Goal: Task Accomplishment & Management: Complete application form

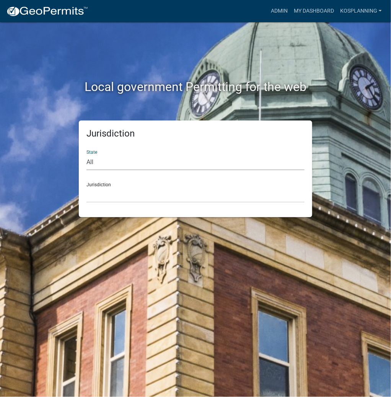
click at [156, 163] on select "All [US_STATE] [US_STATE] [US_STATE] [US_STATE] [US_STATE] [US_STATE] [US_STATE…" at bounding box center [196, 163] width 218 height 16
select select "[US_STATE]"
click at [87, 155] on select "All [US_STATE] [US_STATE] [US_STATE] [US_STATE] [US_STATE] [US_STATE] [US_STATE…" at bounding box center [196, 163] width 218 height 16
click at [133, 199] on select "City of [GEOGRAPHIC_DATA], [US_STATE] City of [GEOGRAPHIC_DATA], [US_STATE] Cit…" at bounding box center [196, 195] width 218 height 16
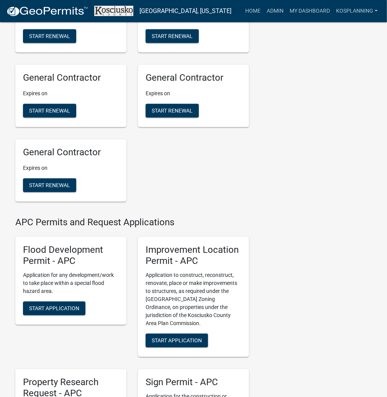
scroll to position [735, 0]
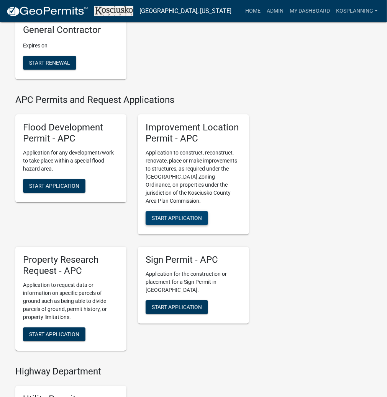
click at [173, 221] on span "Start Application" at bounding box center [177, 218] width 50 height 6
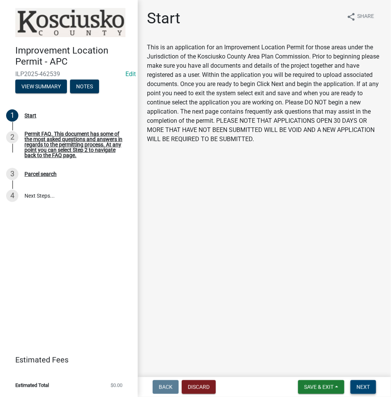
click at [364, 383] on button "Next" at bounding box center [364, 388] width 26 height 14
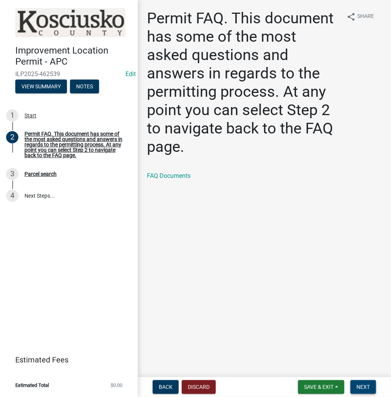
click at [360, 387] on span "Next" at bounding box center [363, 387] width 13 height 6
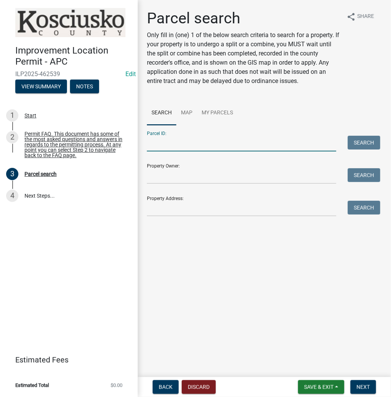
click at [204, 144] on input "Parcel ID:" at bounding box center [242, 144] width 190 height 16
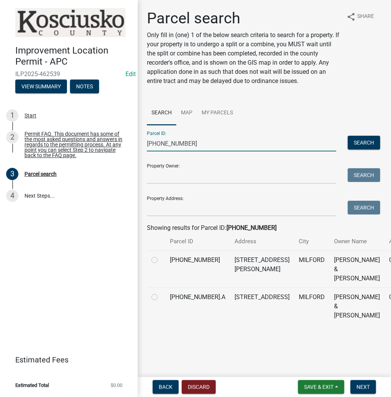
type input "[PHONE_NUMBER]"
click at [161, 256] on label at bounding box center [161, 256] width 0 height 0
click at [161, 261] on input "radio" at bounding box center [163, 258] width 5 height 5
radio input "true"
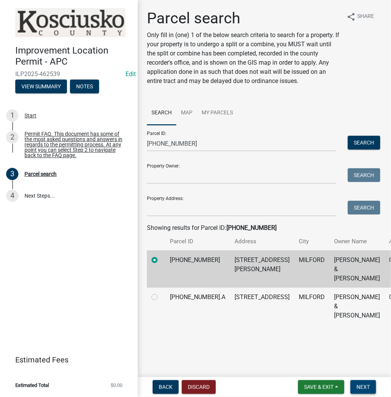
click at [365, 387] on span "Next" at bounding box center [363, 387] width 13 height 6
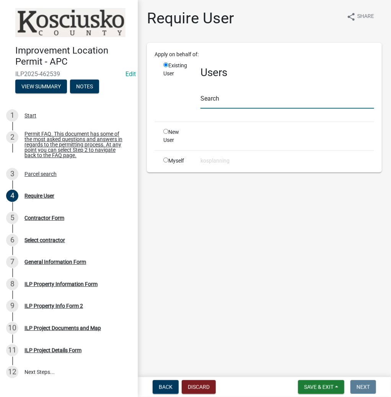
click at [250, 104] on input "text" at bounding box center [288, 101] width 174 height 16
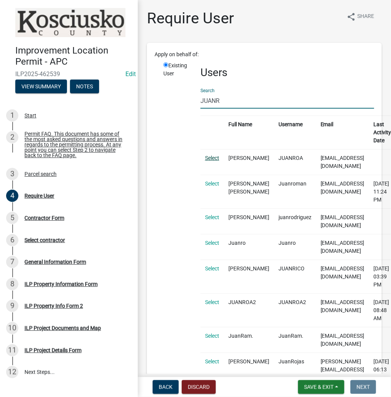
type input "JUANR"
click at [211, 157] on link "Select" at bounding box center [212, 158] width 14 height 6
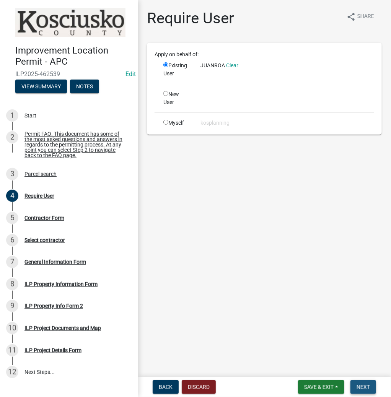
click at [358, 387] on span "Next" at bounding box center [363, 387] width 13 height 6
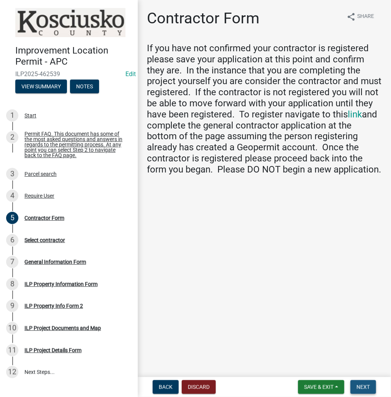
click at [364, 386] on span "Next" at bounding box center [363, 387] width 13 height 6
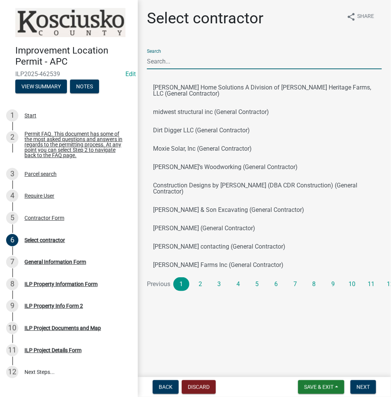
click at [222, 54] on input "Search" at bounding box center [264, 62] width 235 height 16
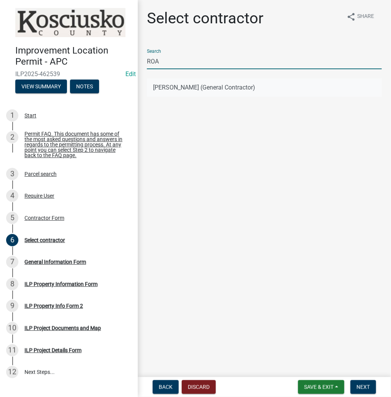
type input "ROA"
click at [173, 85] on button "[PERSON_NAME] (General Contractor)" at bounding box center [264, 87] width 235 height 18
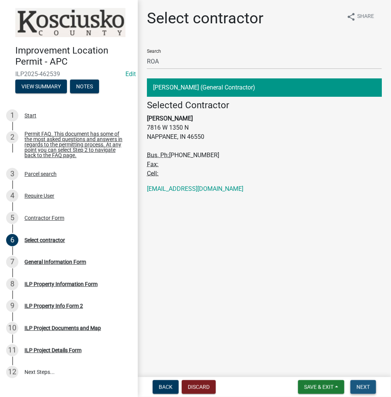
click at [364, 389] on span "Next" at bounding box center [363, 387] width 13 height 6
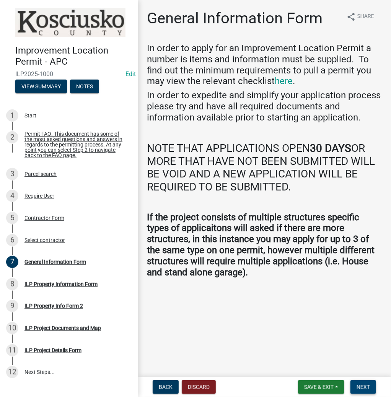
click at [357, 383] on button "Next" at bounding box center [364, 388] width 26 height 14
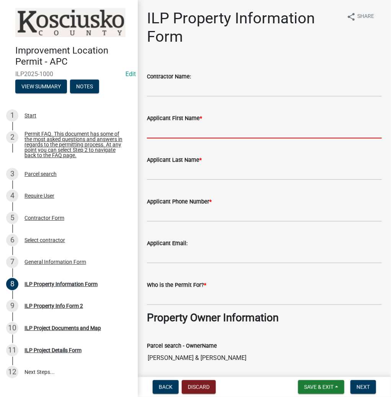
click at [203, 132] on input "Applicant First Name *" at bounding box center [264, 131] width 235 height 16
type input "[PERSON_NAME]"
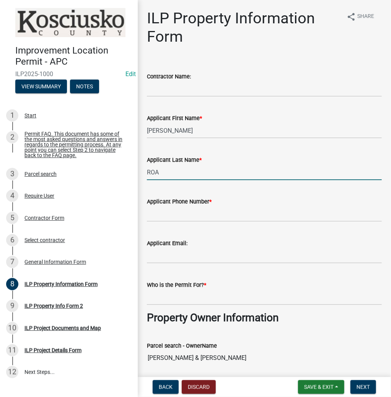
type input "ROA"
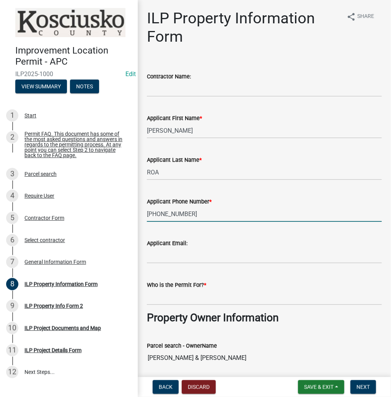
type input "[PHONE_NUMBER]"
click at [206, 299] on input "Who is the Permit For? *" at bounding box center [264, 298] width 235 height 16
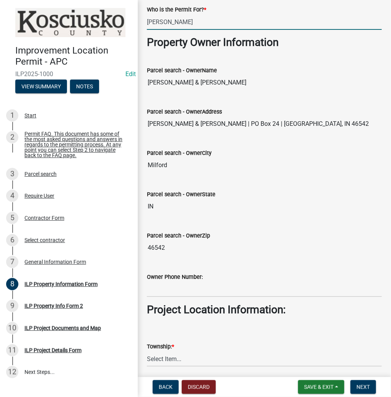
scroll to position [337, 0]
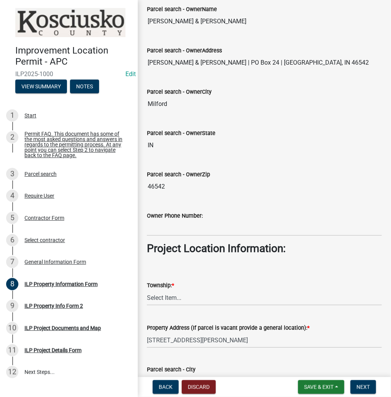
type input "[PERSON_NAME]"
click at [182, 297] on select "Select Item... [PERSON_NAME] - Elkhart Co Clay Etna [GEOGRAPHIC_DATA][PERSON_NA…" at bounding box center [264, 298] width 235 height 16
click at [147, 290] on select "Select Item... [PERSON_NAME] - Elkhart Co Clay Etna [GEOGRAPHIC_DATA][PERSON_NA…" at bounding box center [264, 298] width 235 height 16
select select "43c67e15-aa71-4662-a612-5084d59379d6"
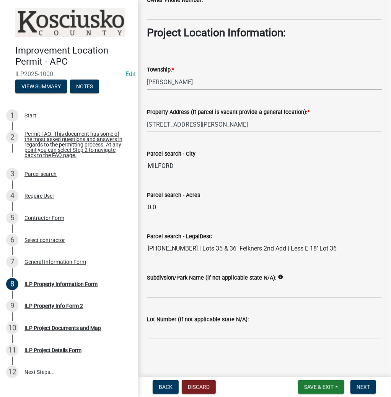
scroll to position [553, 0]
click at [358, 387] on span "Next" at bounding box center [363, 387] width 13 height 6
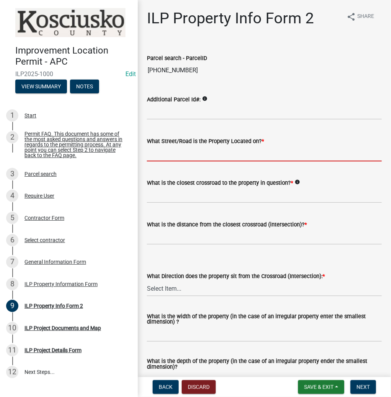
click at [175, 156] on input "What Street/Road is the Property Located on? *" at bounding box center [264, 154] width 235 height 16
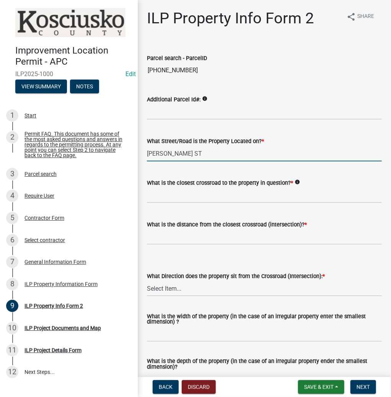
type input "[PERSON_NAME] ST"
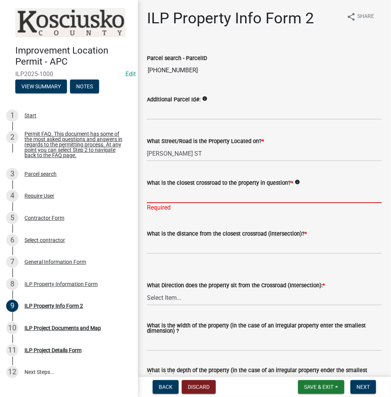
click at [185, 199] on input "What is the closest crossroad to the property in question? *" at bounding box center [264, 196] width 235 height 16
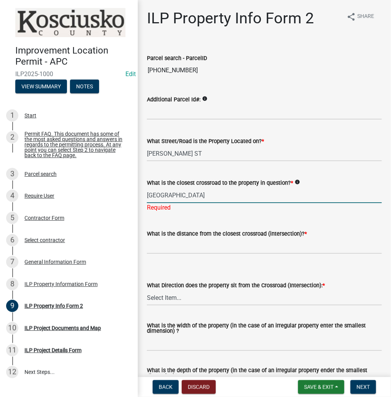
type input "[GEOGRAPHIC_DATA]"
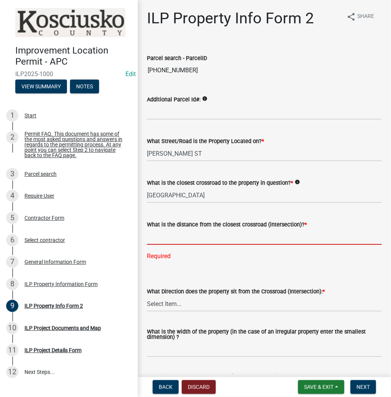
click at [175, 233] on input "text" at bounding box center [264, 237] width 235 height 16
type input "80"
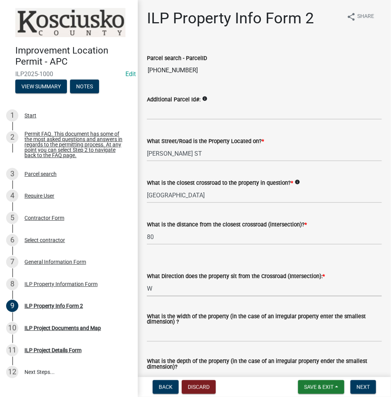
select select "7b11be74-d7bb-4878-8b50-4ecdc0000cbf"
click at [221, 327] on input "What is the width of the property (in the case of an irregular property enter t…" at bounding box center [264, 335] width 235 height 16
type input "114"
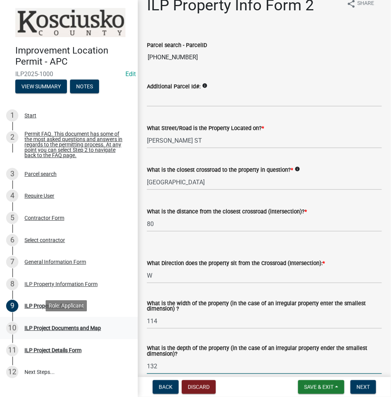
type input "132"
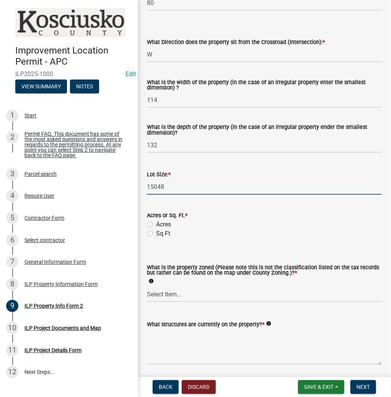
type input "15048"
click at [156, 232] on label "Sq Ft" at bounding box center [163, 233] width 14 height 9
click at [156, 232] on input "Sq Ft" at bounding box center [158, 231] width 5 height 5
radio input "true"
click at [180, 296] on select "Select Item... Agricultural Agricultural 2 Commercial Environmental Industrial …" at bounding box center [264, 295] width 235 height 16
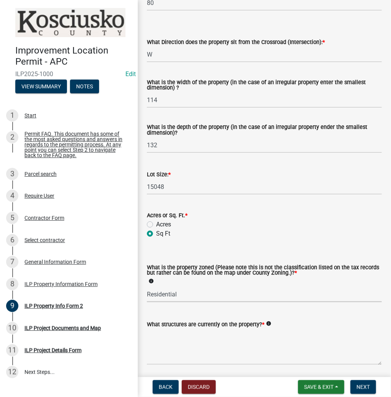
click at [147, 287] on select "Select Item... Agricultural Agricultural 2 Commercial Environmental Industrial …" at bounding box center [264, 295] width 235 height 16
select select "1146270b-2111-4e23-bf7f-74ce85cf7041"
click at [187, 338] on textarea "What structures are currently on the property? *" at bounding box center [264, 347] width 235 height 36
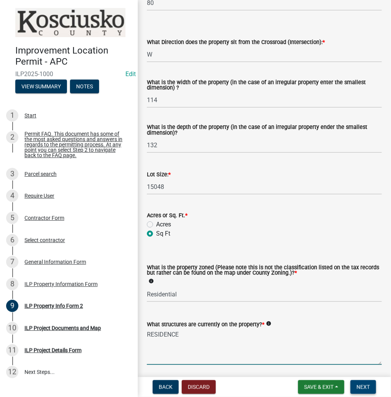
type textarea "RESIDENCE"
click at [358, 388] on span "Next" at bounding box center [363, 387] width 13 height 6
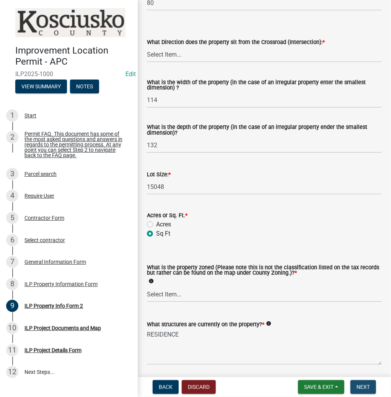
scroll to position [0, 0]
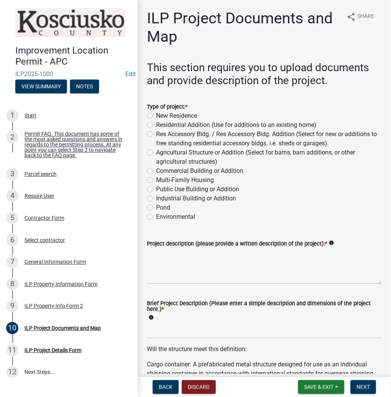
click at [156, 125] on label "Residential Addition (Use for additions to an existing home)" at bounding box center [236, 125] width 160 height 9
click at [156, 125] on input "Residential Addition (Use for additions to an existing home)" at bounding box center [158, 123] width 5 height 5
radio input "true"
click at [209, 263] on textarea "Project description (please provide a written description of the project): *" at bounding box center [264, 266] width 235 height 36
type textarea "RESIDENCE ADDITION"
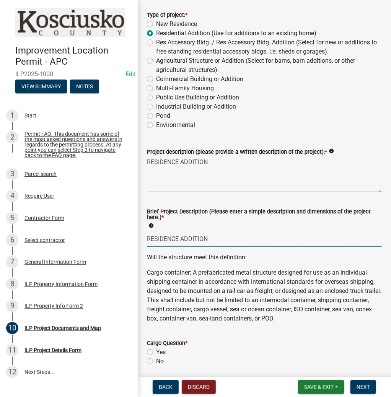
scroll to position [184, 0]
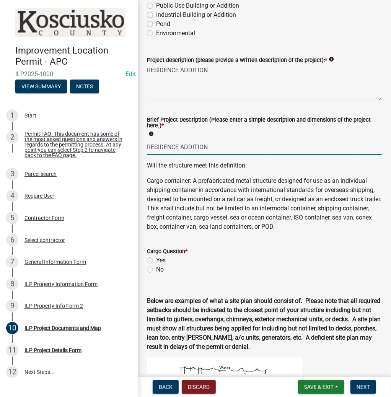
type input "RESIDENCE ADDITION"
click at [156, 271] on label "No" at bounding box center [160, 269] width 8 height 9
click at [156, 270] on input "No" at bounding box center [158, 267] width 5 height 5
radio input "true"
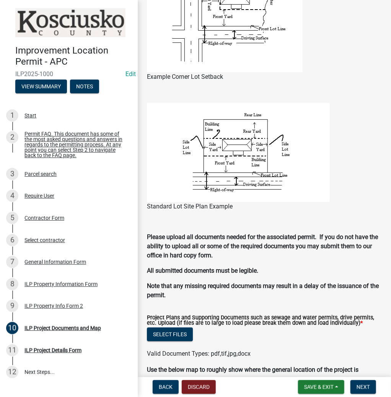
scroll to position [643, 0]
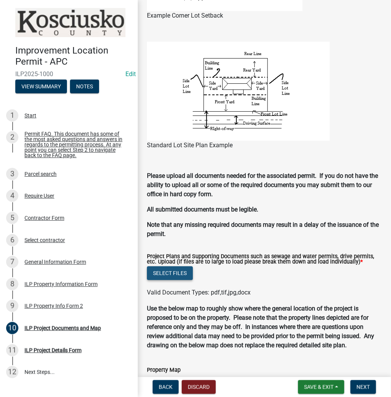
click at [171, 273] on button "Select files" at bounding box center [170, 273] width 46 height 14
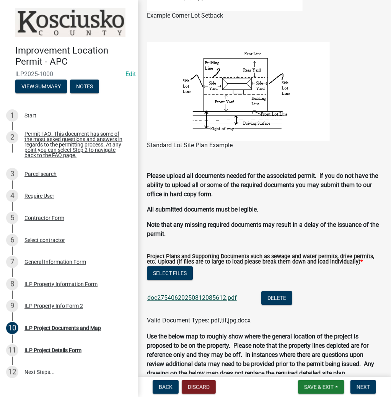
click at [188, 297] on link "doc27540620250812085612.pdf" at bounding box center [192, 297] width 90 height 7
click at [171, 273] on button "Select files" at bounding box center [170, 273] width 46 height 14
click at [359, 387] on span "Next" at bounding box center [363, 387] width 13 height 6
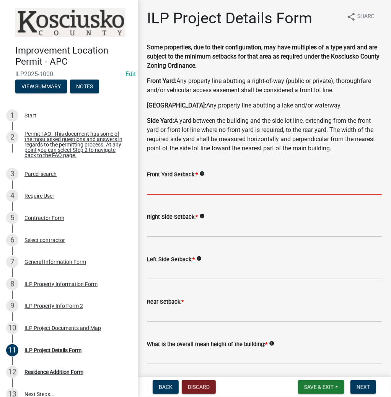
click at [201, 186] on input "text" at bounding box center [264, 187] width 235 height 16
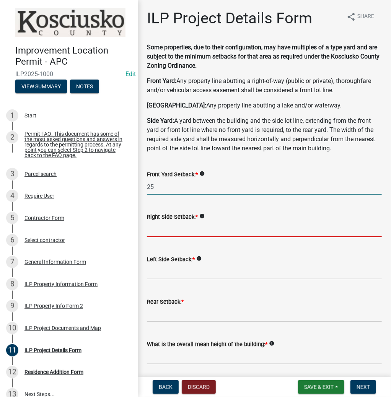
type input "25.0"
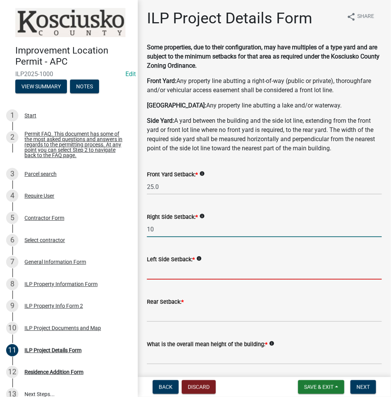
type input "10.0"
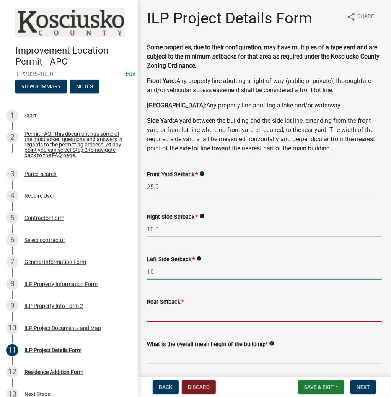
type input "10.0"
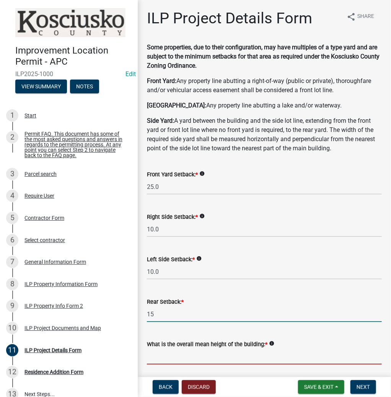
type input "15.0"
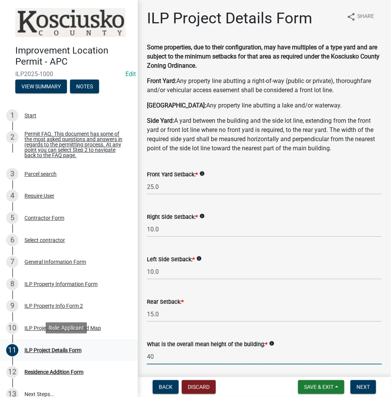
type input "40.0"
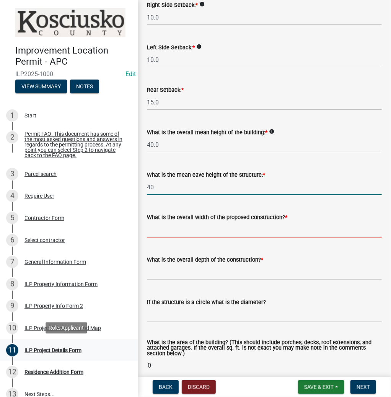
type input "40.0"
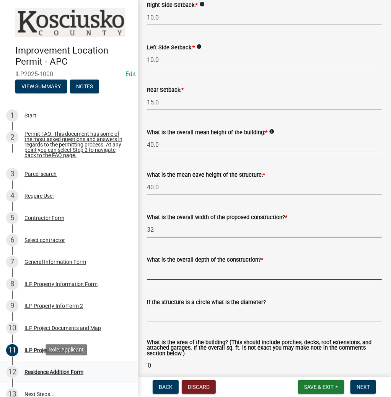
type input "32.00"
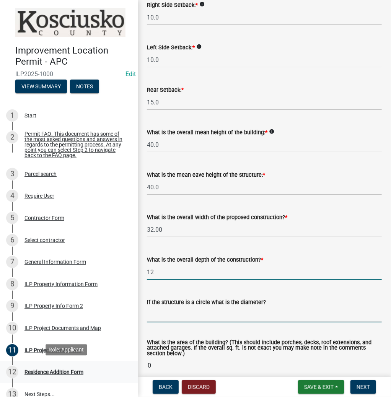
type input "12.00"
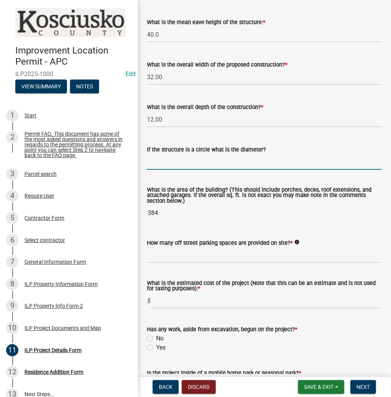
scroll to position [365, 0]
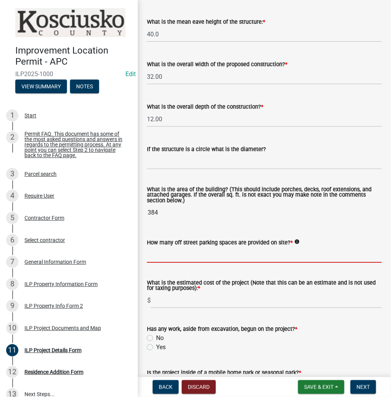
click at [178, 257] on input "text" at bounding box center [264, 255] width 235 height 16
type input "2"
type input "5000"
click at [156, 346] on label "Yes" at bounding box center [161, 347] width 10 height 9
click at [156, 346] on input "Yes" at bounding box center [158, 345] width 5 height 5
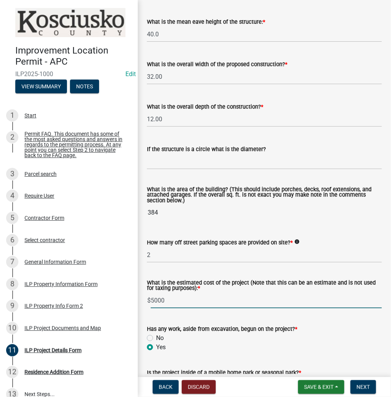
radio input "true"
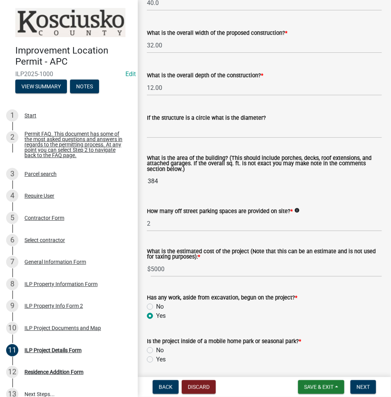
scroll to position [457, 0]
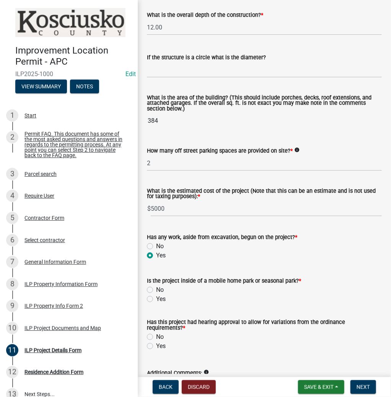
click at [156, 291] on label "No" at bounding box center [160, 290] width 8 height 9
click at [156, 291] on input "No" at bounding box center [158, 288] width 5 height 5
radio input "true"
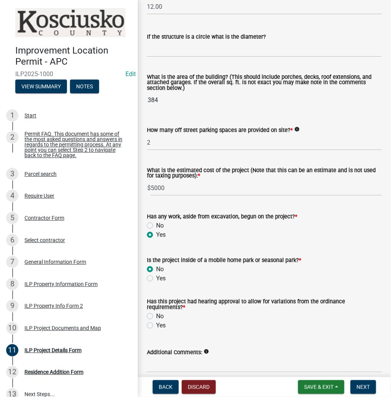
scroll to position [488, 0]
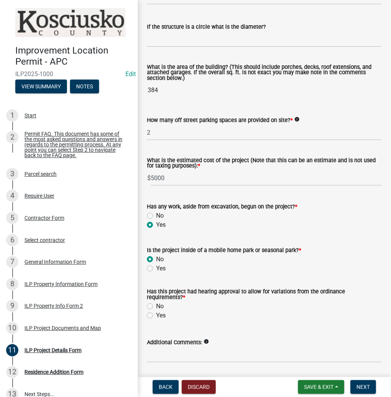
click at [156, 307] on label "No" at bounding box center [160, 306] width 8 height 9
click at [156, 307] on input "No" at bounding box center [158, 304] width 5 height 5
radio input "true"
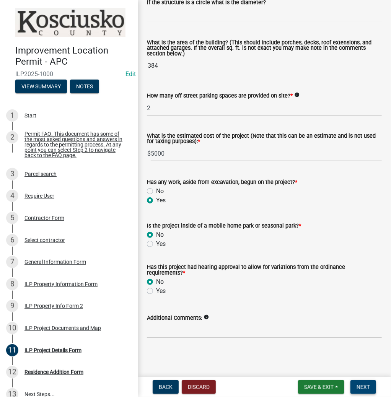
click at [356, 384] on button "Next" at bounding box center [364, 388] width 26 height 14
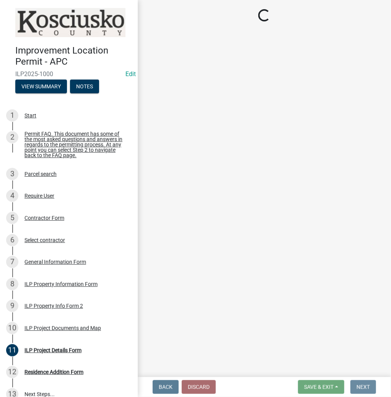
scroll to position [0, 0]
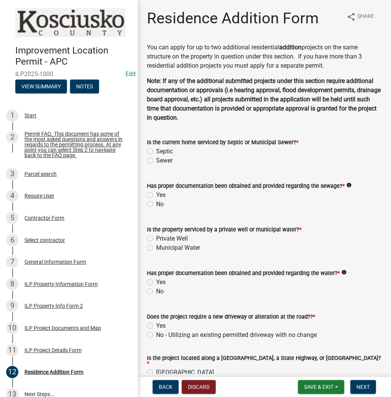
click at [156, 161] on label "Sewer" at bounding box center [164, 160] width 16 height 9
click at [156, 161] on input "Sewer" at bounding box center [158, 158] width 5 height 5
radio input "true"
click at [156, 197] on label "Yes" at bounding box center [161, 195] width 10 height 9
click at [156, 196] on input "Yes" at bounding box center [158, 193] width 5 height 5
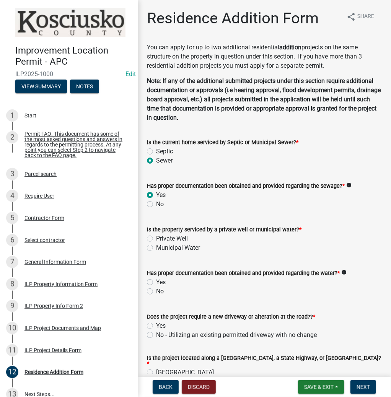
radio input "true"
click at [156, 247] on label "Municipal Water" at bounding box center [178, 248] width 44 height 9
click at [156, 247] on input "Municipal Water" at bounding box center [158, 246] width 5 height 5
radio input "true"
click at [156, 283] on label "Yes" at bounding box center [161, 282] width 10 height 9
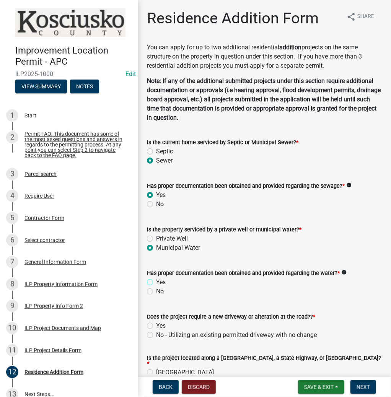
click at [156, 283] on input "Yes" at bounding box center [158, 280] width 5 height 5
radio input "true"
click at [156, 334] on label "No - Utilizing an existing permitted driveway with no change" at bounding box center [236, 335] width 161 height 9
click at [156, 334] on input "No - Utilizing an existing permitted driveway with no change" at bounding box center [158, 333] width 5 height 5
radio input "true"
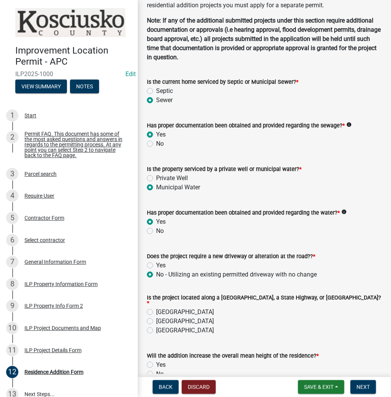
scroll to position [61, 0]
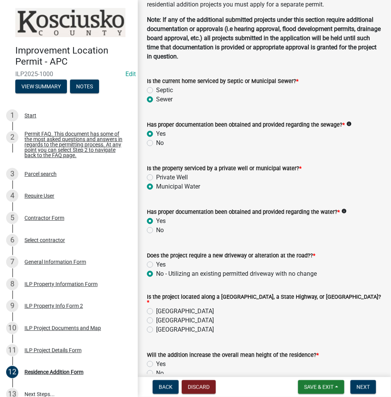
click at [156, 319] on label "[GEOGRAPHIC_DATA]" at bounding box center [185, 320] width 58 height 9
click at [156, 319] on input "[GEOGRAPHIC_DATA]" at bounding box center [158, 318] width 5 height 5
radio input "true"
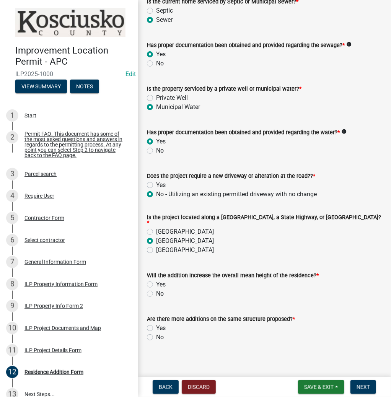
scroll to position [142, 0]
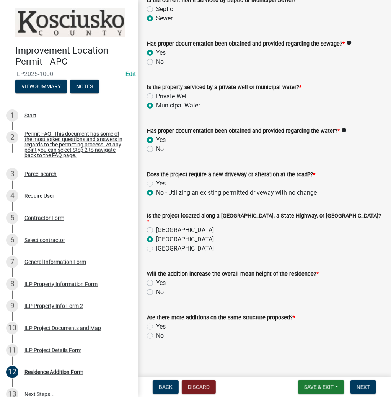
click at [156, 289] on label "No" at bounding box center [160, 292] width 8 height 9
click at [156, 289] on input "No" at bounding box center [158, 290] width 5 height 5
radio input "true"
click at [156, 332] on label "No" at bounding box center [160, 336] width 8 height 9
click at [156, 332] on input "No" at bounding box center [158, 334] width 5 height 5
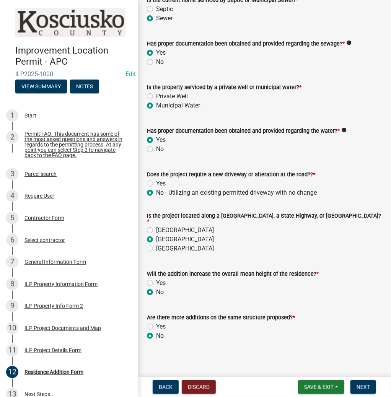
radio input "true"
click at [361, 386] on span "Next" at bounding box center [363, 387] width 13 height 6
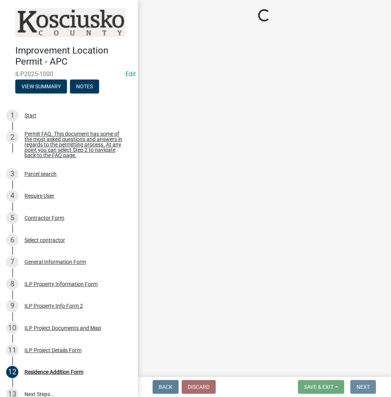
scroll to position [0, 0]
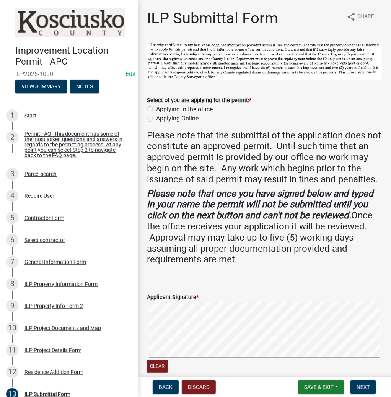
click at [156, 108] on label "Applying in the office" at bounding box center [184, 109] width 57 height 9
click at [156, 108] on input "Applying in the office" at bounding box center [158, 107] width 5 height 5
radio input "true"
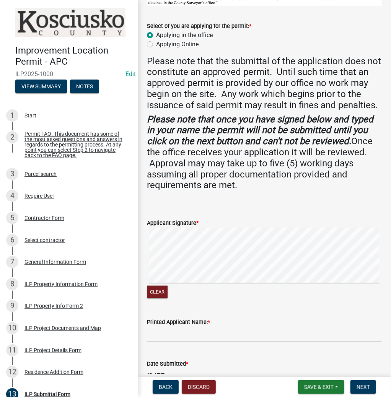
scroll to position [92, 0]
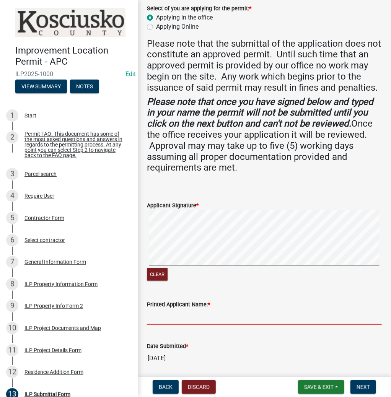
click at [205, 325] on input "Printed Applicant Name: *" at bounding box center [264, 317] width 235 height 16
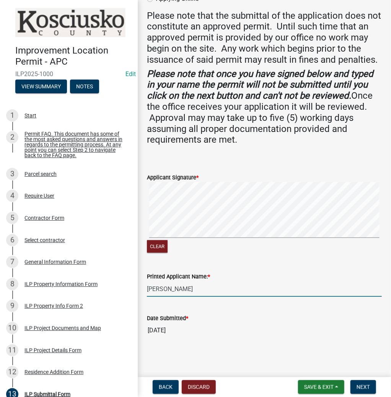
scroll to position [130, 0]
type input "[PERSON_NAME]"
click at [357, 385] on span "Next" at bounding box center [363, 387] width 13 height 6
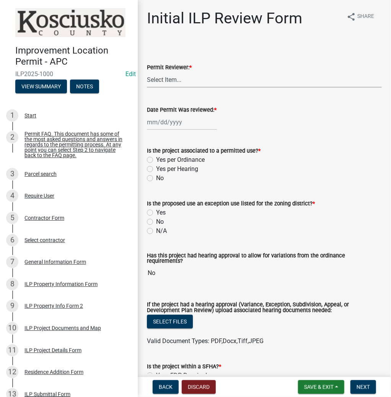
click at [202, 84] on select "Select Item... MMS LT AT CS [PERSON_NAME]" at bounding box center [264, 80] width 235 height 16
click at [147, 72] on select "Select Item... MMS LT AT CS [PERSON_NAME]" at bounding box center [264, 80] width 235 height 16
select select "d95389f4-ab5a-4603-9826-29cf73316391"
click at [178, 126] on div at bounding box center [182, 122] width 70 height 16
select select "8"
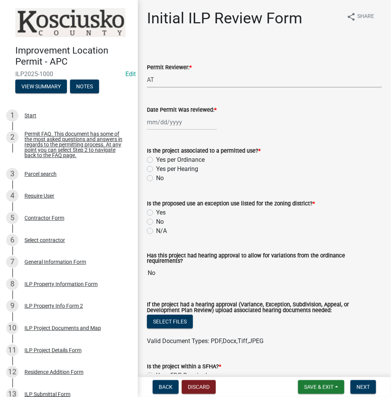
select select "2025"
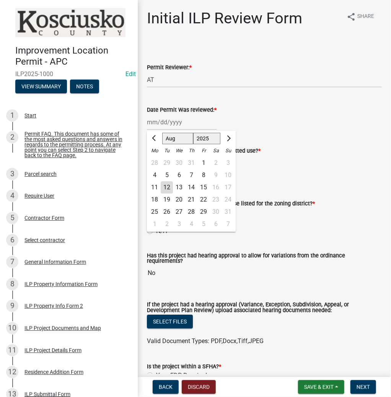
click at [168, 188] on div "12" at bounding box center [167, 187] width 12 height 12
type input "[DATE]"
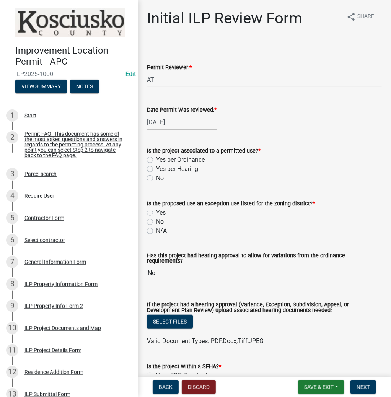
click at [156, 160] on label "Yes per Ordinance" at bounding box center [180, 159] width 49 height 9
click at [156, 160] on input "Yes per Ordinance" at bounding box center [158, 157] width 5 height 5
radio input "true"
click at [156, 233] on label "N/A" at bounding box center [161, 231] width 11 height 9
click at [156, 232] on input "N/A" at bounding box center [158, 229] width 5 height 5
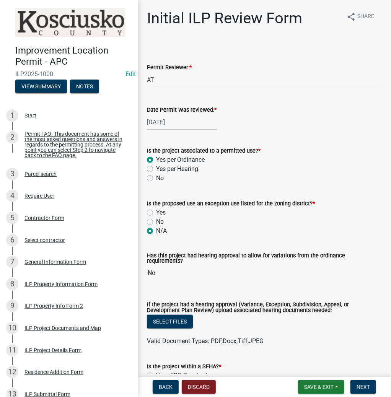
radio input "true"
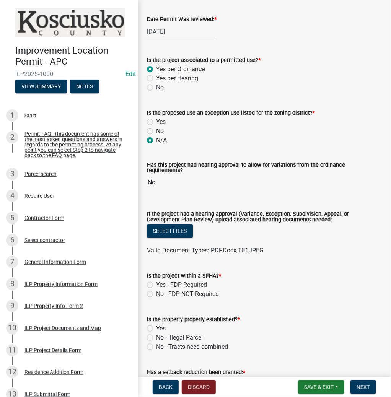
scroll to position [92, 0]
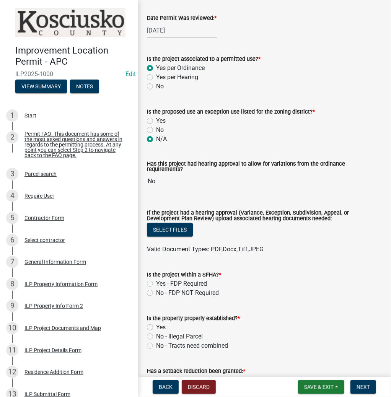
click at [156, 291] on label "No - FDP NOT Required" at bounding box center [187, 293] width 63 height 9
click at [156, 291] on input "No - FDP NOT Required" at bounding box center [158, 291] width 5 height 5
radio input "true"
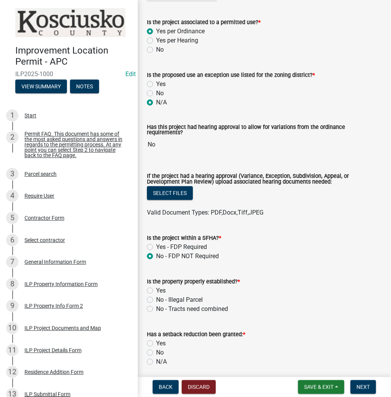
scroll to position [184, 0]
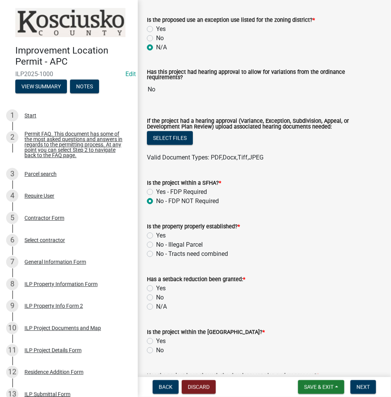
click at [156, 231] on label "Yes" at bounding box center [161, 235] width 10 height 9
click at [156, 231] on input "Yes" at bounding box center [158, 233] width 5 height 5
radio input "true"
click at [156, 296] on label "No" at bounding box center [160, 297] width 8 height 9
click at [156, 296] on input "No" at bounding box center [158, 295] width 5 height 5
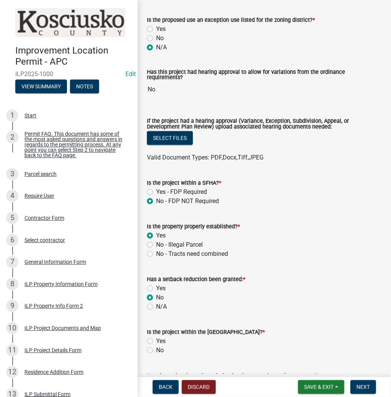
radio input "true"
click at [156, 348] on label "No" at bounding box center [160, 350] width 8 height 9
click at [156, 348] on input "No" at bounding box center [158, 348] width 5 height 5
radio input "true"
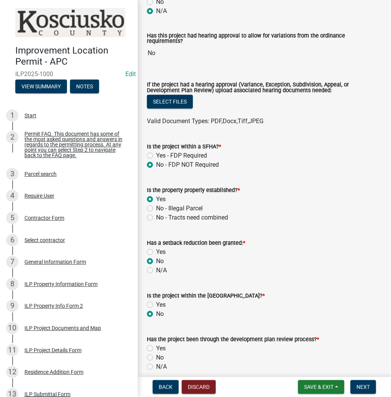
scroll to position [276, 0]
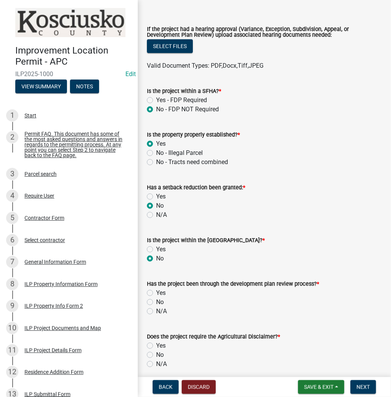
click at [156, 309] on label "N/A" at bounding box center [161, 311] width 11 height 9
click at [156, 309] on input "N/A" at bounding box center [158, 309] width 5 height 5
radio input "true"
click at [156, 352] on label "No" at bounding box center [160, 355] width 8 height 9
click at [156, 352] on input "No" at bounding box center [158, 353] width 5 height 5
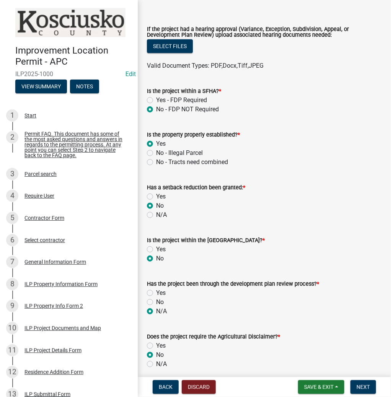
radio input "true"
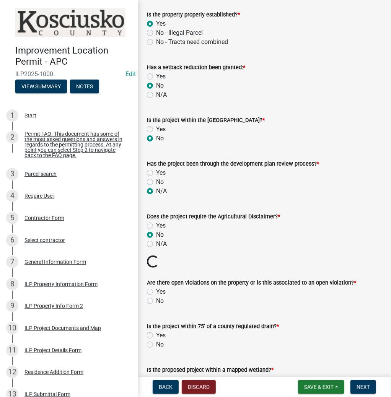
scroll to position [398, 0]
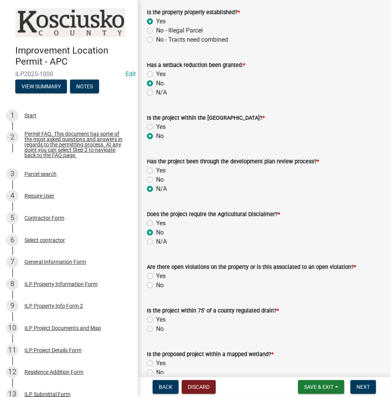
click at [156, 273] on label "Yes" at bounding box center [161, 276] width 10 height 9
click at [156, 273] on input "Yes" at bounding box center [158, 274] width 5 height 5
radio input "true"
click at [156, 326] on label "No" at bounding box center [160, 329] width 8 height 9
click at [156, 326] on input "No" at bounding box center [158, 327] width 5 height 5
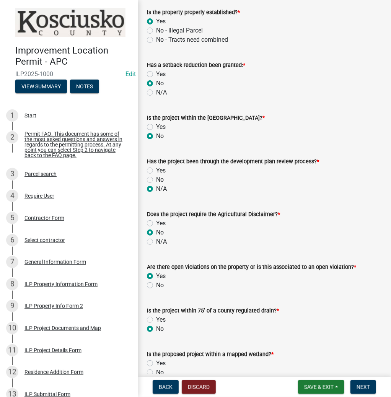
radio input "true"
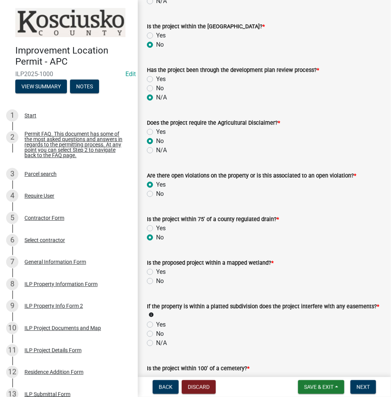
scroll to position [490, 0]
click at [156, 277] on label "No" at bounding box center [160, 280] width 8 height 9
click at [156, 277] on input "No" at bounding box center [158, 278] width 5 height 5
radio input "true"
click at [156, 339] on label "N/A" at bounding box center [161, 342] width 11 height 9
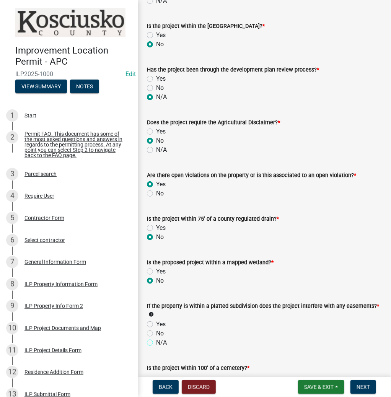
click at [156, 339] on input "N/A" at bounding box center [158, 340] width 5 height 5
radio input "true"
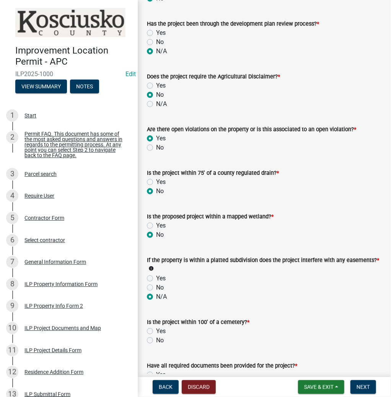
scroll to position [582, 0]
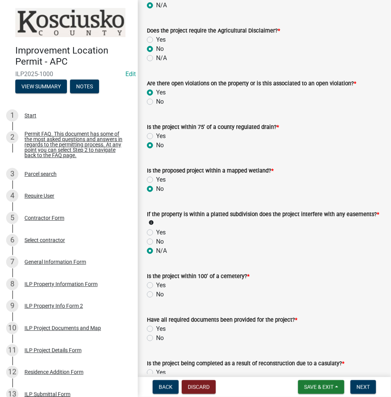
click at [156, 290] on label "No" at bounding box center [160, 294] width 8 height 9
click at [156, 290] on input "No" at bounding box center [158, 292] width 5 height 5
radio input "true"
click at [156, 325] on label "Yes" at bounding box center [161, 329] width 10 height 9
click at [156, 325] on input "Yes" at bounding box center [158, 327] width 5 height 5
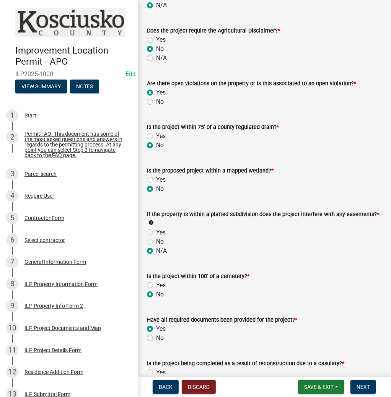
radio input "true"
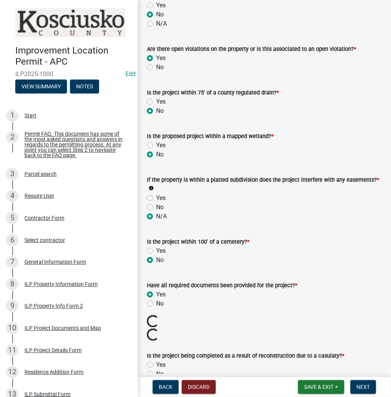
scroll to position [643, 0]
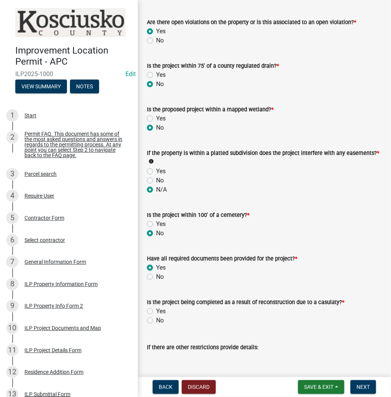
click at [156, 316] on label "No" at bounding box center [160, 320] width 8 height 9
click at [156, 316] on input "No" at bounding box center [158, 318] width 5 height 5
radio input "true"
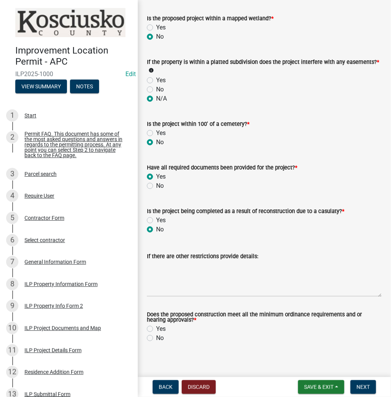
scroll to position [737, 0]
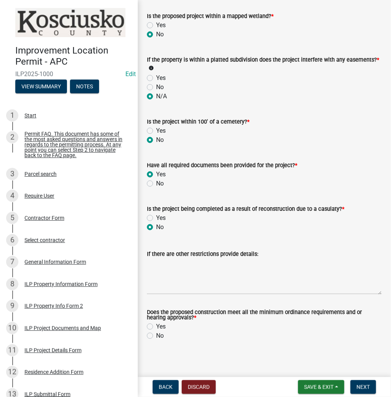
click at [156, 323] on label "Yes" at bounding box center [161, 326] width 10 height 9
click at [156, 323] on input "Yes" at bounding box center [158, 324] width 5 height 5
radio input "true"
click at [360, 387] on span "Next" at bounding box center [363, 387] width 13 height 6
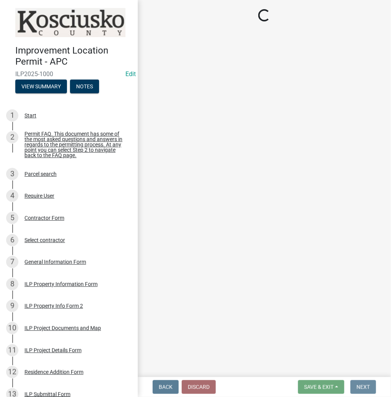
scroll to position [0, 0]
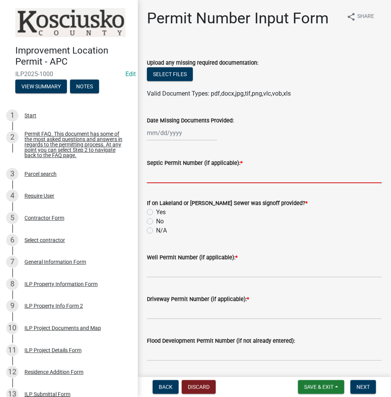
click at [188, 180] on input "Septic Permit Number (if applicable): *" at bounding box center [264, 176] width 235 height 16
type input "CITY"
click at [156, 232] on label "N/A" at bounding box center [161, 230] width 11 height 9
click at [156, 231] on input "N/A" at bounding box center [158, 228] width 5 height 5
radio input "true"
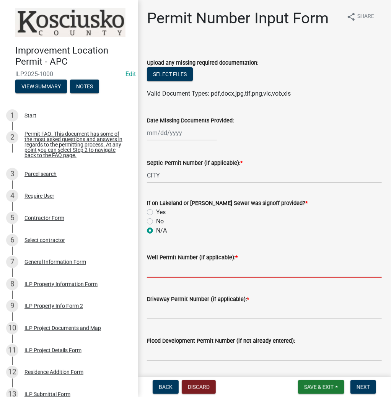
click at [168, 273] on input "Well Permit Number (if applicable): *" at bounding box center [264, 270] width 235 height 16
type input "CITY"
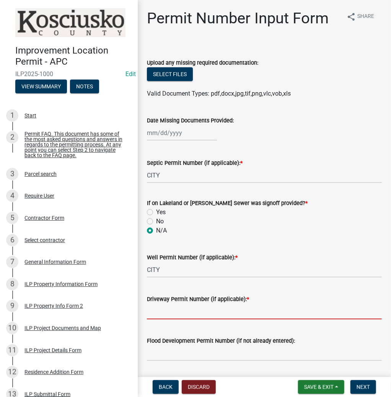
click at [158, 316] on input "Driveway Permit Number (if applicable): *" at bounding box center [264, 312] width 235 height 16
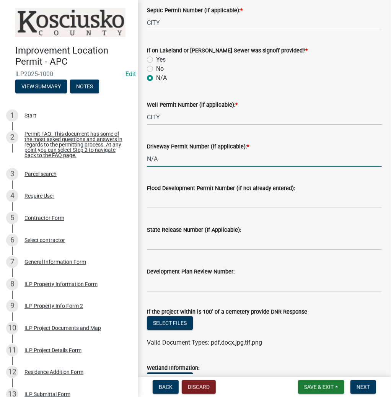
scroll to position [153, 0]
type input "N/A"
click at [366, 387] on span "Next" at bounding box center [363, 387] width 13 height 6
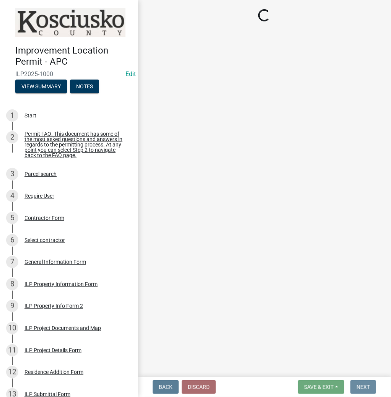
scroll to position [0, 0]
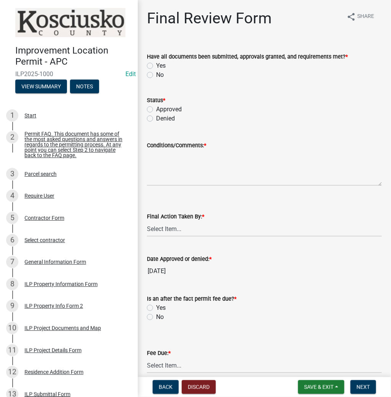
click at [156, 67] on label "Yes" at bounding box center [161, 65] width 10 height 9
click at [156, 66] on input "Yes" at bounding box center [158, 63] width 5 height 5
radio input "true"
click at [156, 111] on label "Approved" at bounding box center [169, 109] width 26 height 9
click at [156, 110] on input "Approved" at bounding box center [158, 107] width 5 height 5
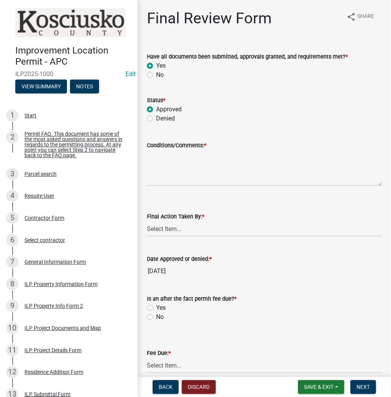
radio input "true"
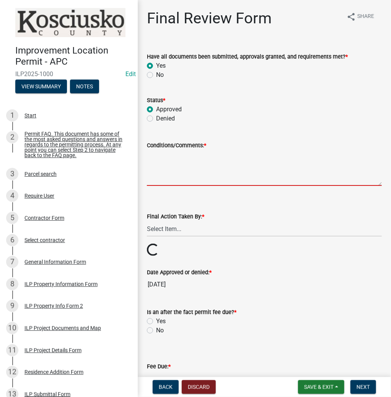
click at [198, 170] on textarea "Conditions/Comments: *" at bounding box center [264, 168] width 235 height 36
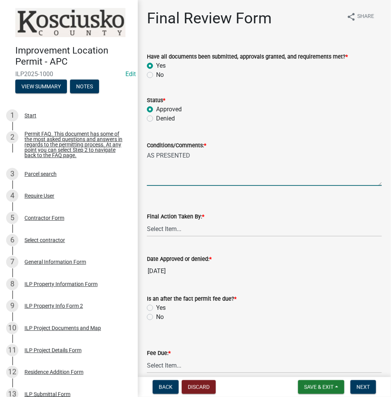
type textarea "AS PRESENTED"
click at [179, 233] on select "Select Item... MMS LT AT CS [PERSON_NAME]" at bounding box center [264, 229] width 235 height 16
click at [147, 221] on select "Select Item... MMS LT AT CS [PERSON_NAME]" at bounding box center [264, 229] width 235 height 16
select select "d95389f4-ab5a-4603-9826-29cf73316391"
click at [156, 308] on label "Yes" at bounding box center [161, 308] width 10 height 9
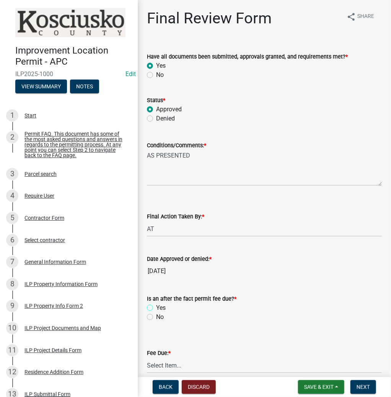
click at [156, 308] on input "Yes" at bounding box center [158, 306] width 5 height 5
radio input "true"
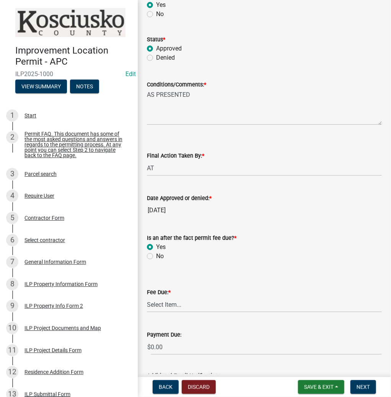
scroll to position [122, 0]
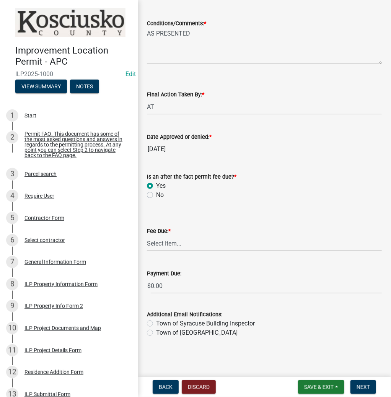
click at [170, 244] on select "Select Item... N/A $10.00 $25.00 $125.00 $250 $500 $500 + $10.00 for every 10 s…" at bounding box center [264, 244] width 235 height 16
click at [147, 252] on select "Select Item... N/A $10.00 $25.00 $125.00 $250 $500 $500 + $10.00 for every 10 s…" at bounding box center [264, 244] width 235 height 16
select select "654cf63f-9773-4a49-9949-bcaf97ebfa68"
drag, startPoint x: 357, startPoint y: 387, endPoint x: 351, endPoint y: 384, distance: 6.7
click at [357, 387] on span "Next" at bounding box center [363, 387] width 13 height 6
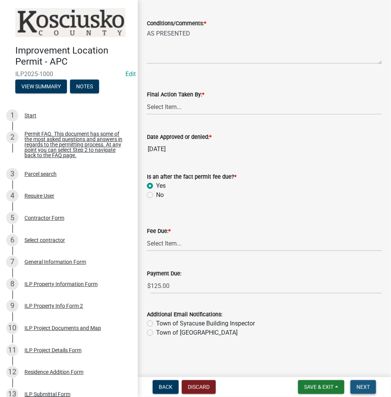
scroll to position [0, 0]
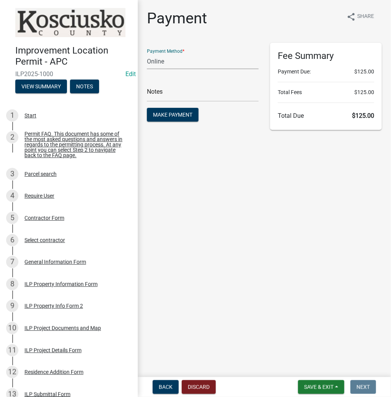
click at [178, 61] on select "Credit Card POS Check Cash Online" at bounding box center [203, 62] width 112 height 16
select select "2: 1"
click at [147, 54] on select "Credit Card POS Check Cash Online" at bounding box center [203, 62] width 112 height 16
click at [167, 115] on span "Make Payment" at bounding box center [172, 115] width 39 height 6
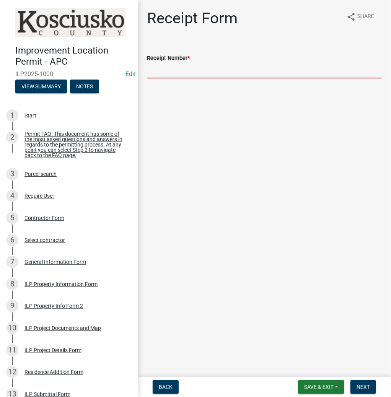
click at [199, 73] on input "Receipt Number *" at bounding box center [264, 71] width 235 height 16
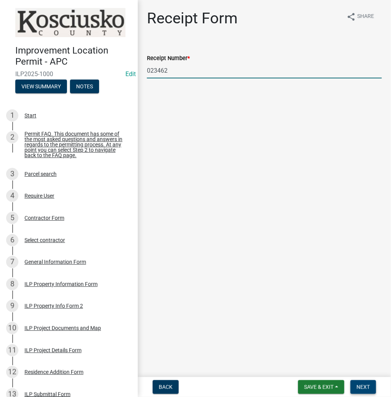
type input "023462"
click at [363, 387] on span "Next" at bounding box center [363, 387] width 13 height 6
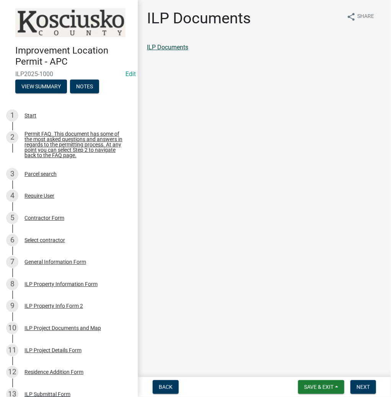
click at [180, 47] on link "ILP Documents" at bounding box center [167, 47] width 41 height 7
click at [369, 389] on span "Next" at bounding box center [363, 387] width 13 height 6
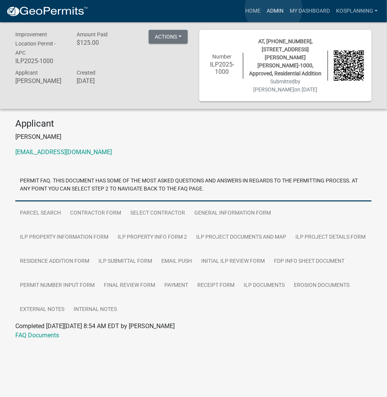
click at [273, 9] on link "Admin" at bounding box center [274, 11] width 23 height 15
